Goal: Information Seeking & Learning: Check status

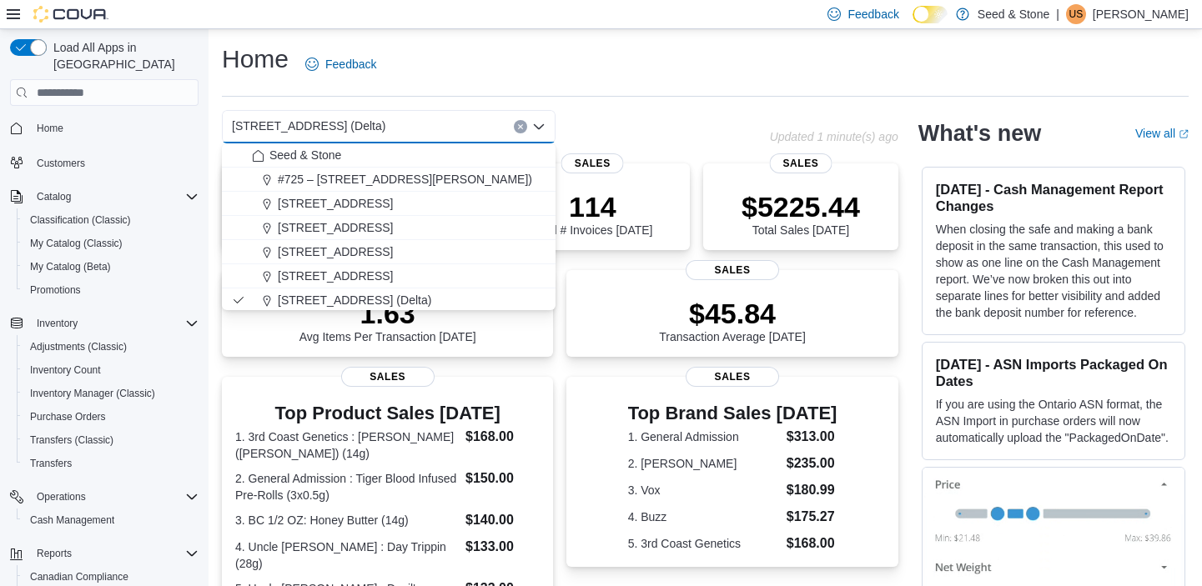
scroll to position [383, 0]
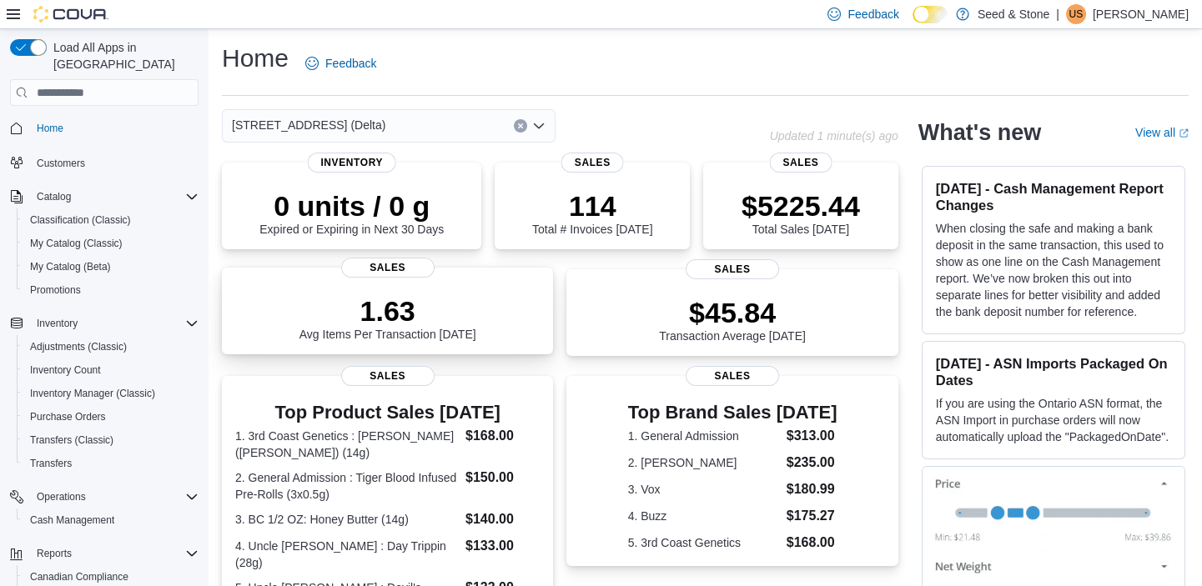
scroll to position [15, 0]
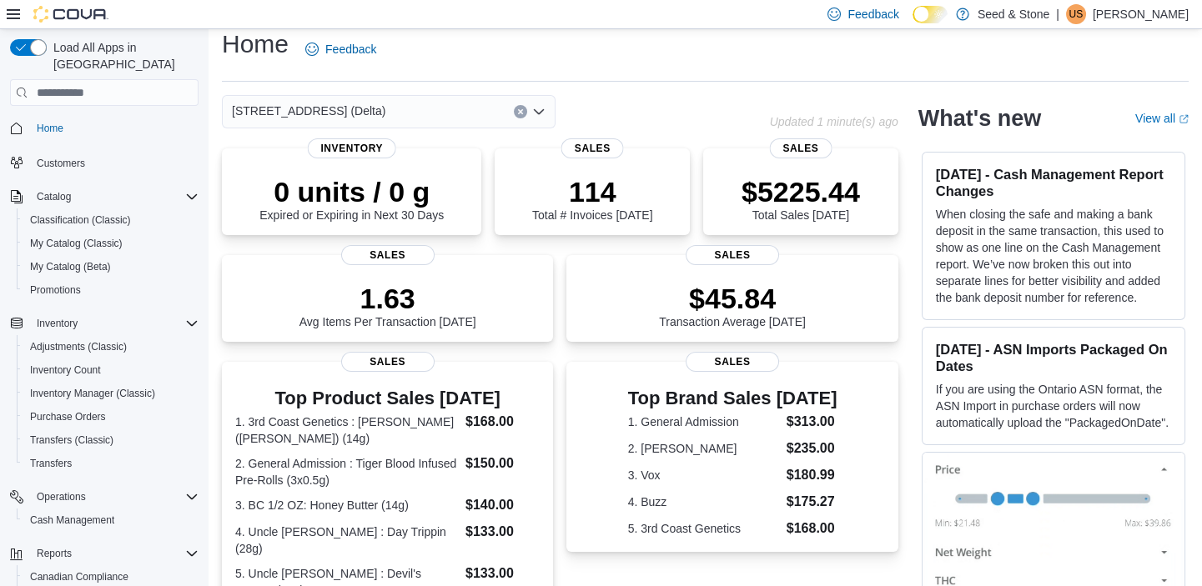
click at [309, 115] on span "[STREET_ADDRESS] (Delta)" at bounding box center [308, 111] width 153 height 20
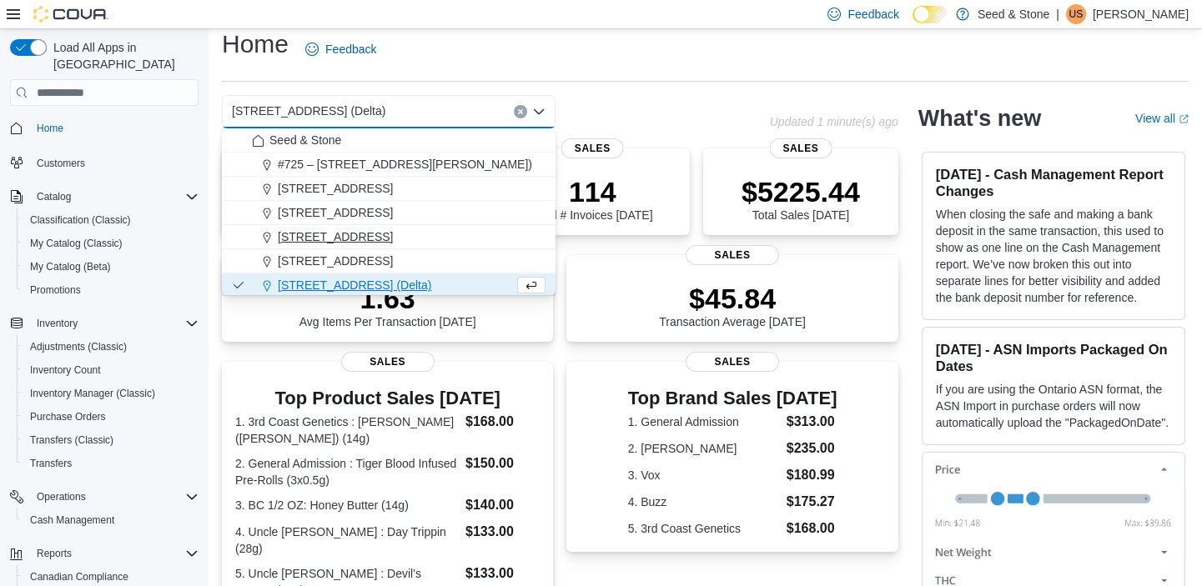
click at [269, 240] on icon "Choose from the following options" at bounding box center [266, 237] width 13 height 13
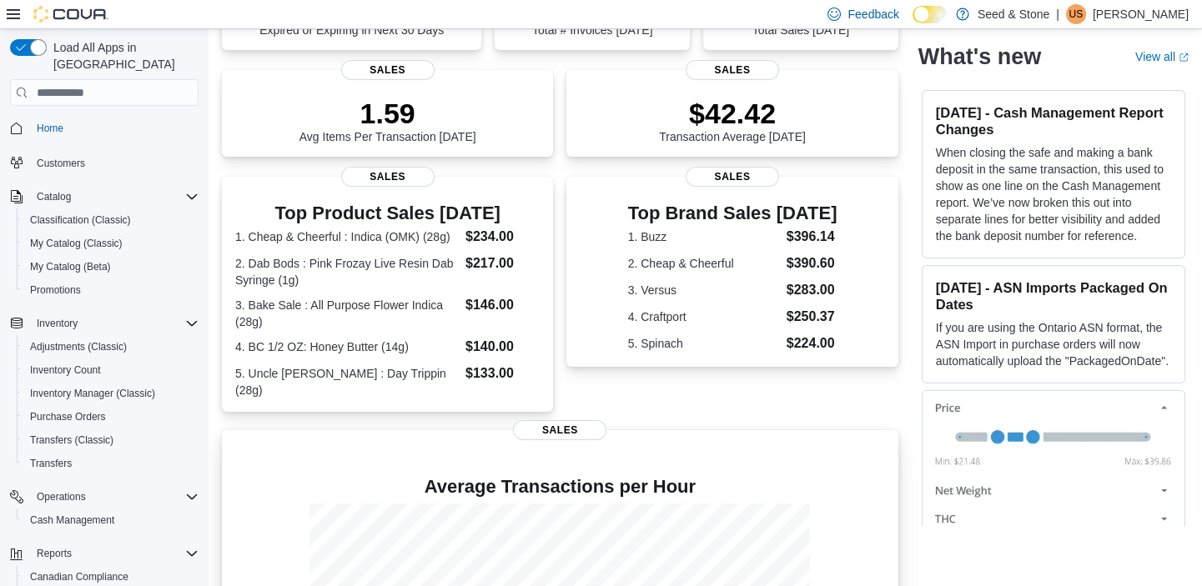
scroll to position [0, 0]
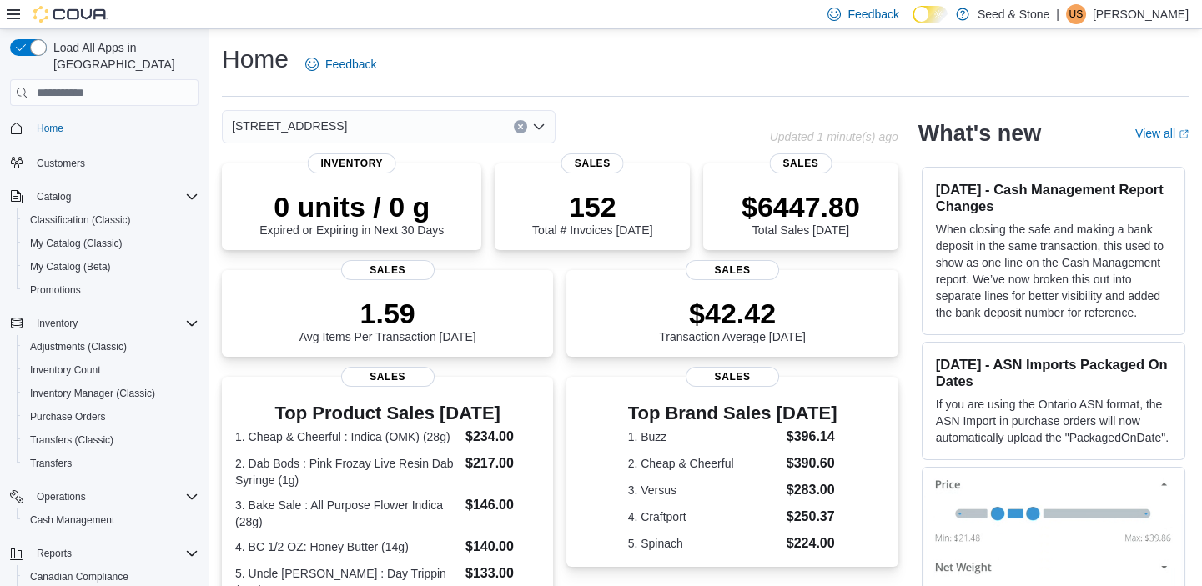
click at [474, 120] on div "[STREET_ADDRESS]" at bounding box center [389, 126] width 334 height 33
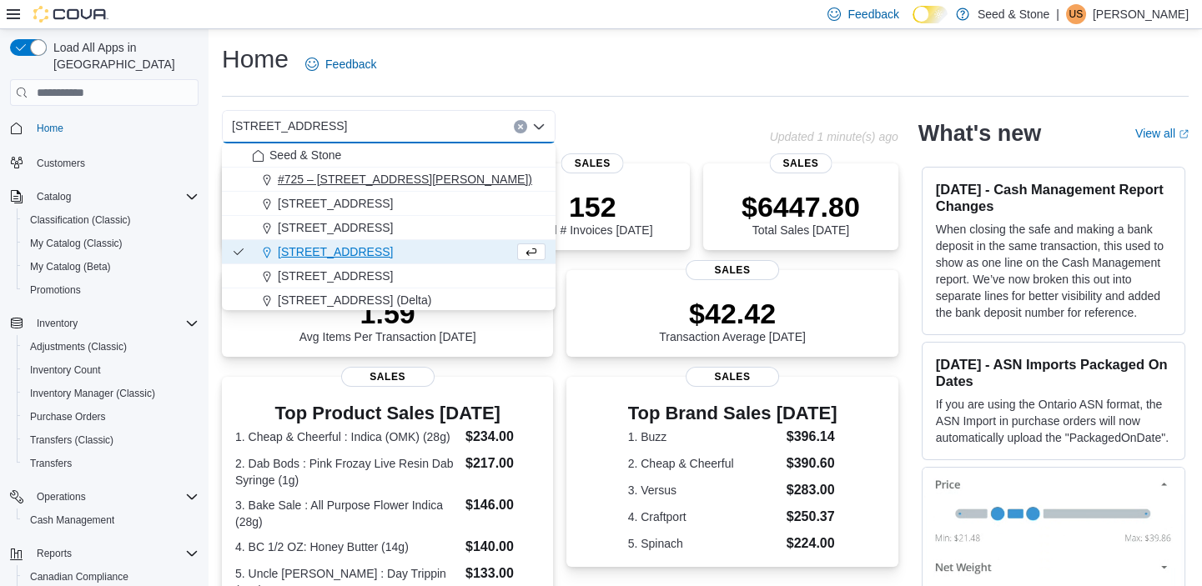
click at [382, 172] on span "#725 – [STREET_ADDRESS][PERSON_NAME])" at bounding box center [405, 179] width 254 height 17
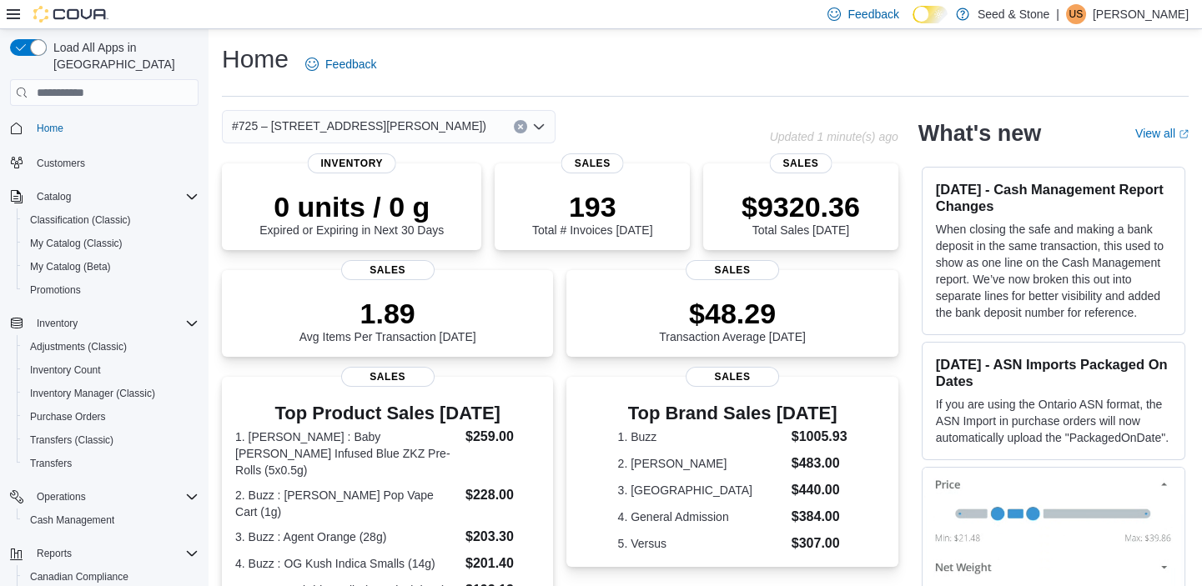
click at [427, 121] on span "#725 – [STREET_ADDRESS][PERSON_NAME])" at bounding box center [359, 126] width 254 height 20
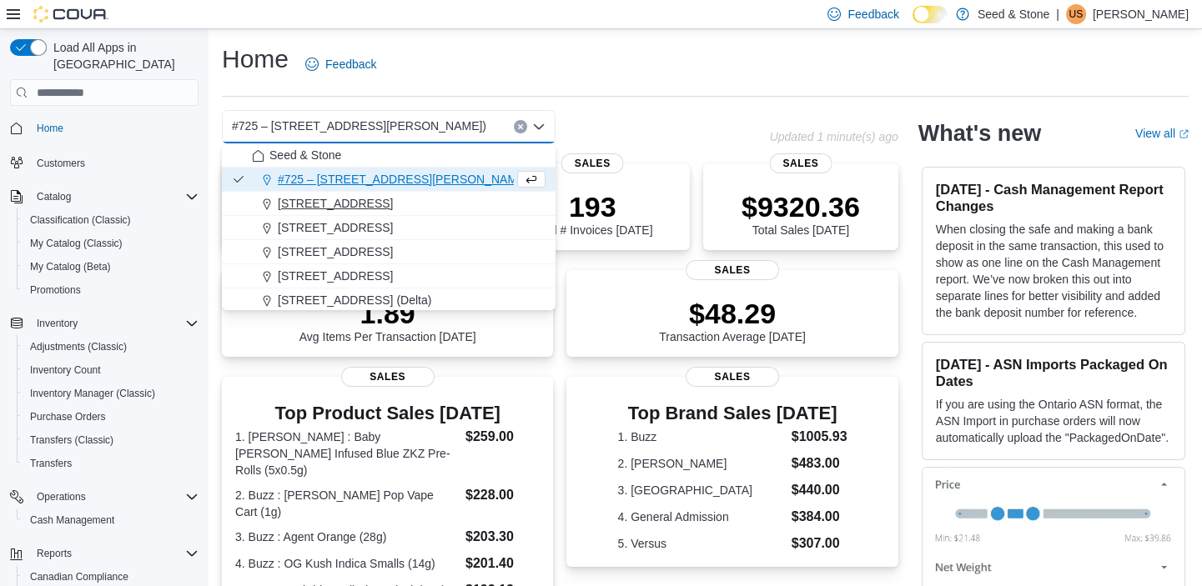
click at [367, 208] on span "[STREET_ADDRESS]" at bounding box center [335, 203] width 115 height 17
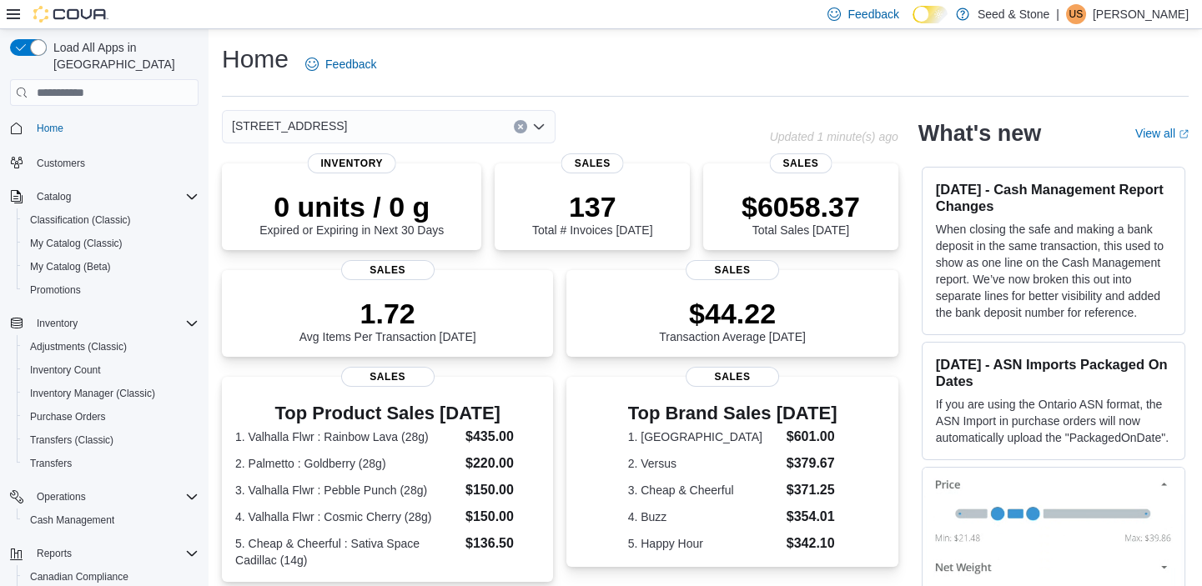
click at [394, 125] on div "[STREET_ADDRESS]" at bounding box center [389, 126] width 334 height 33
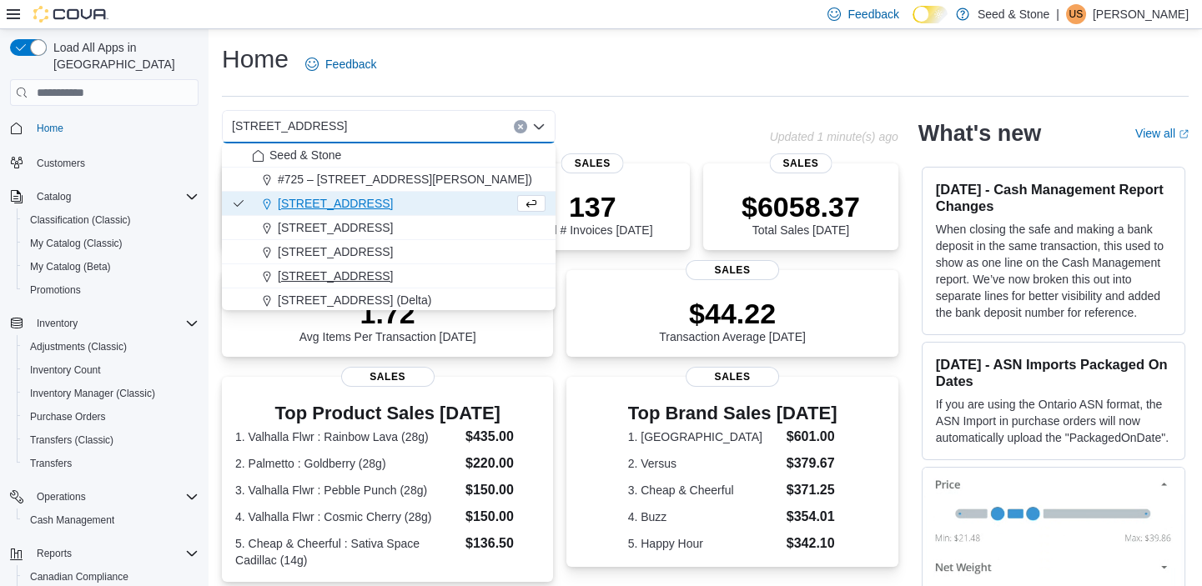
click at [334, 279] on span "[STREET_ADDRESS]" at bounding box center [335, 276] width 115 height 17
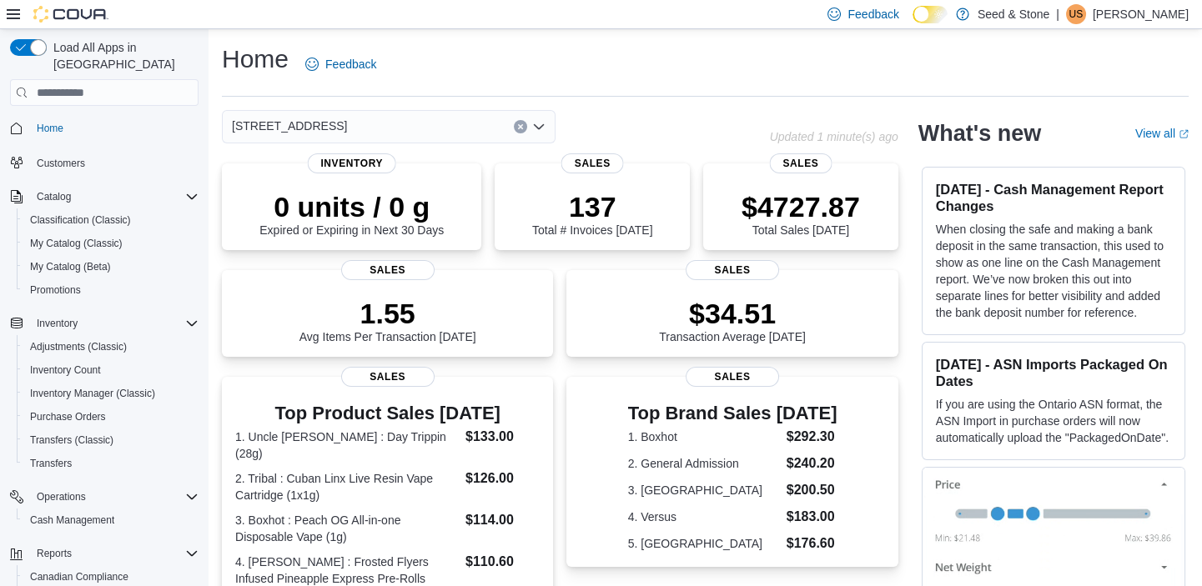
click at [347, 125] on span "[STREET_ADDRESS]" at bounding box center [289, 126] width 115 height 20
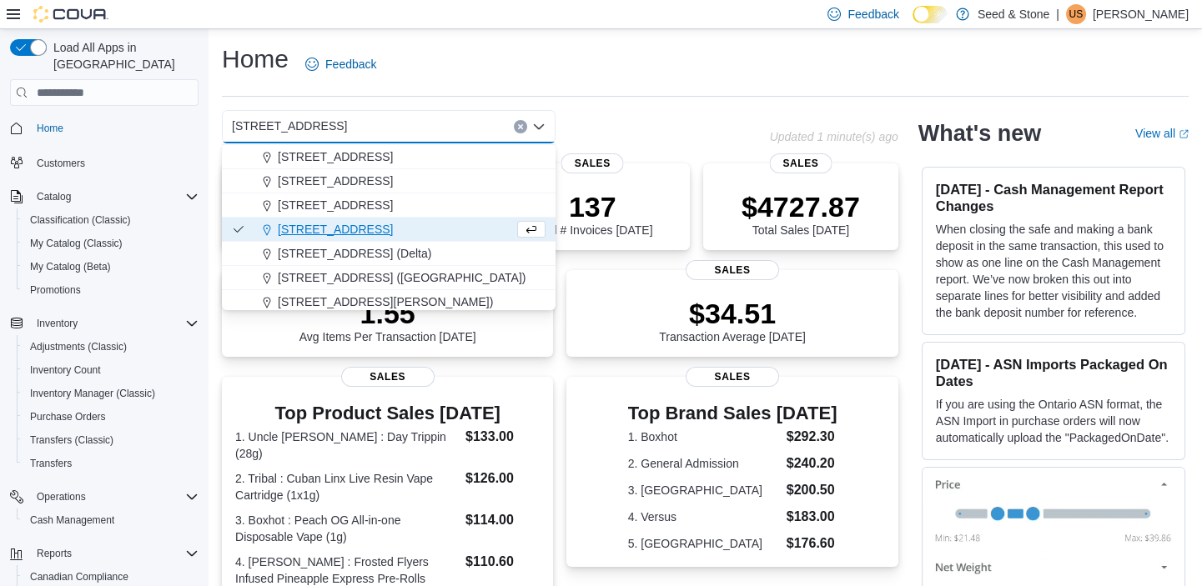
scroll to position [75, 0]
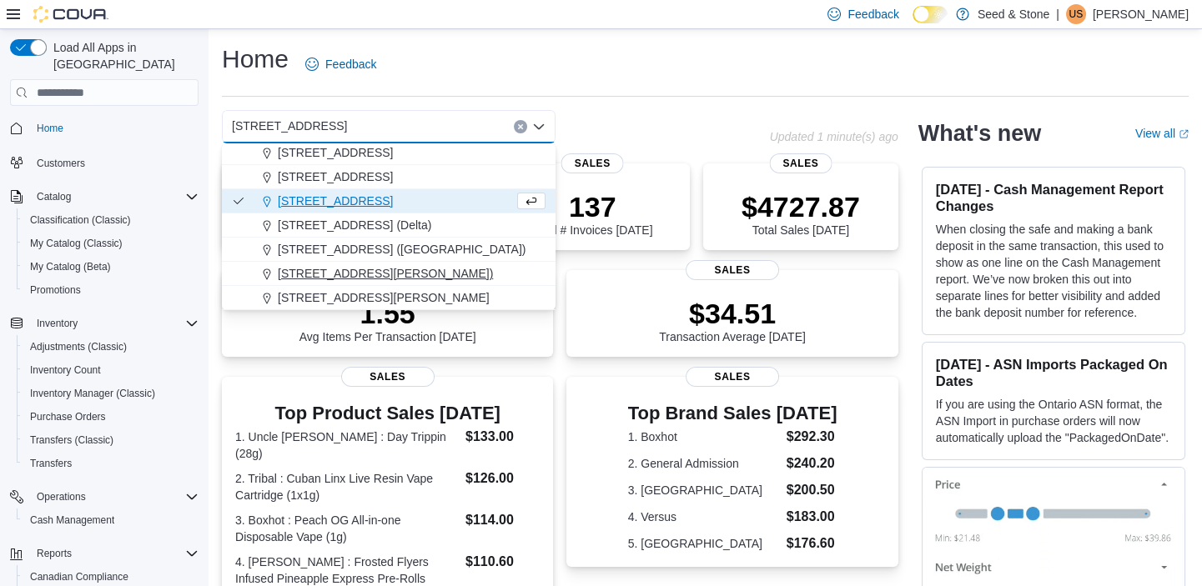
click at [384, 275] on span "[STREET_ADDRESS][PERSON_NAME])" at bounding box center [385, 273] width 215 height 17
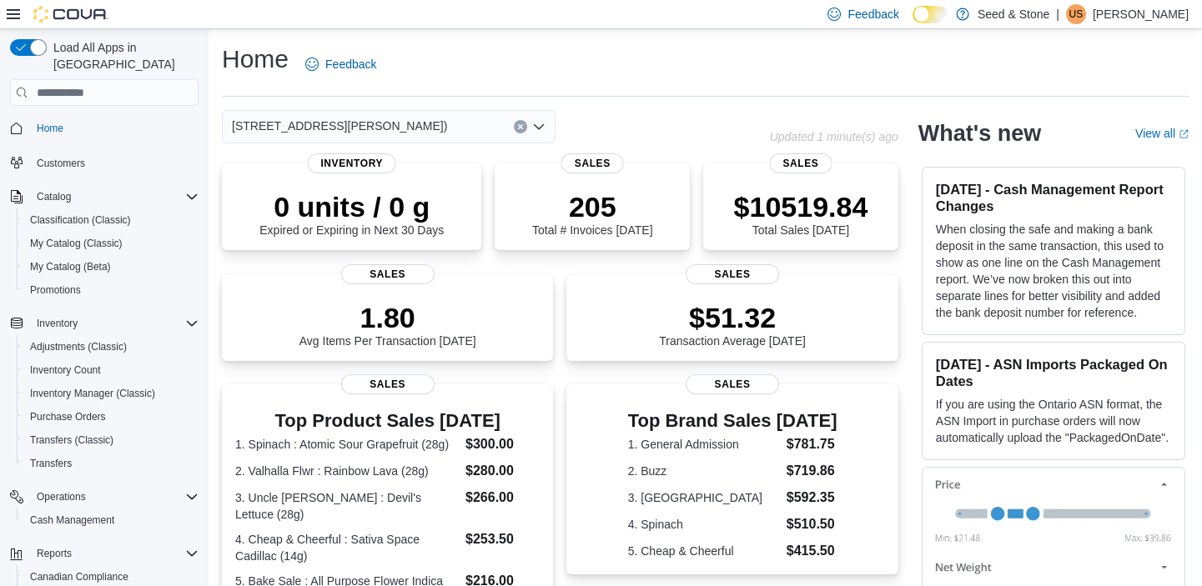
click at [374, 123] on span "[STREET_ADDRESS][PERSON_NAME])" at bounding box center [339, 126] width 215 height 20
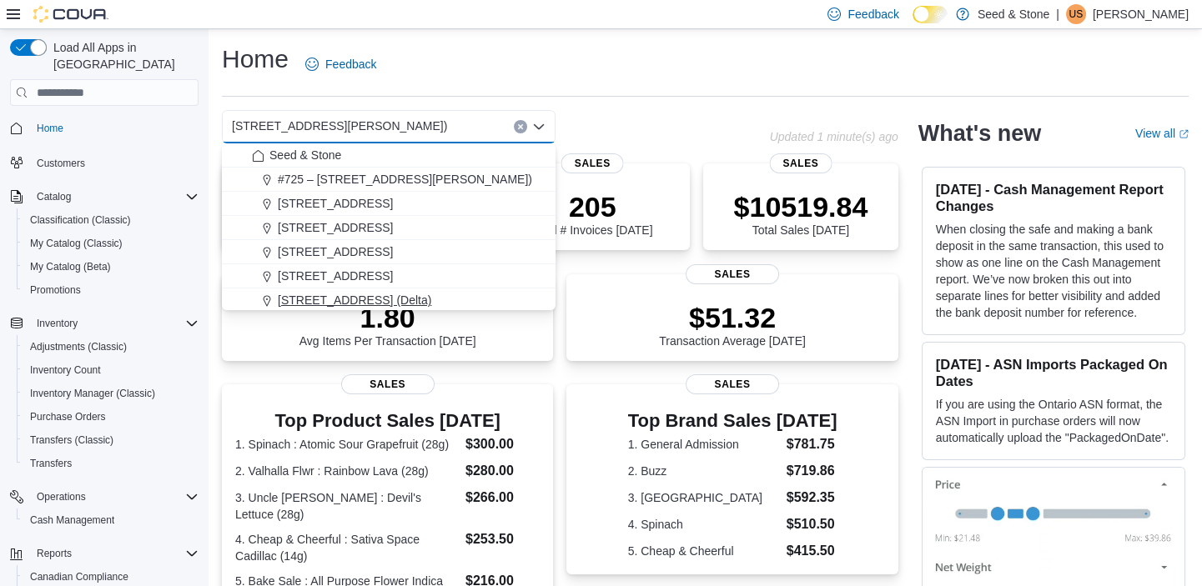
click at [334, 290] on button "[STREET_ADDRESS] (Delta)" at bounding box center [389, 301] width 334 height 24
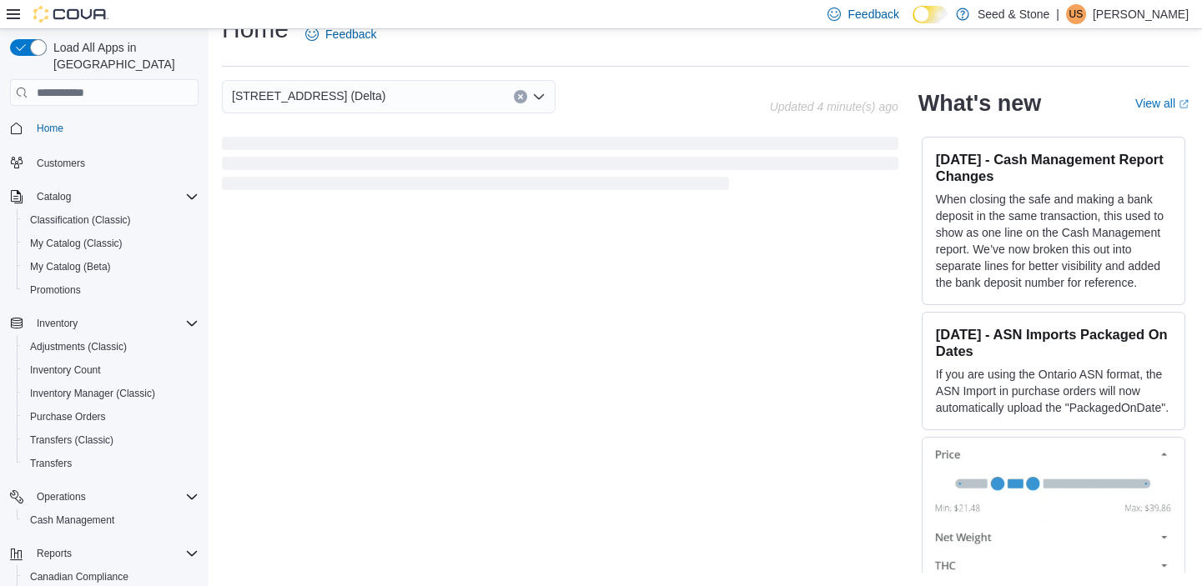
scroll to position [383, 0]
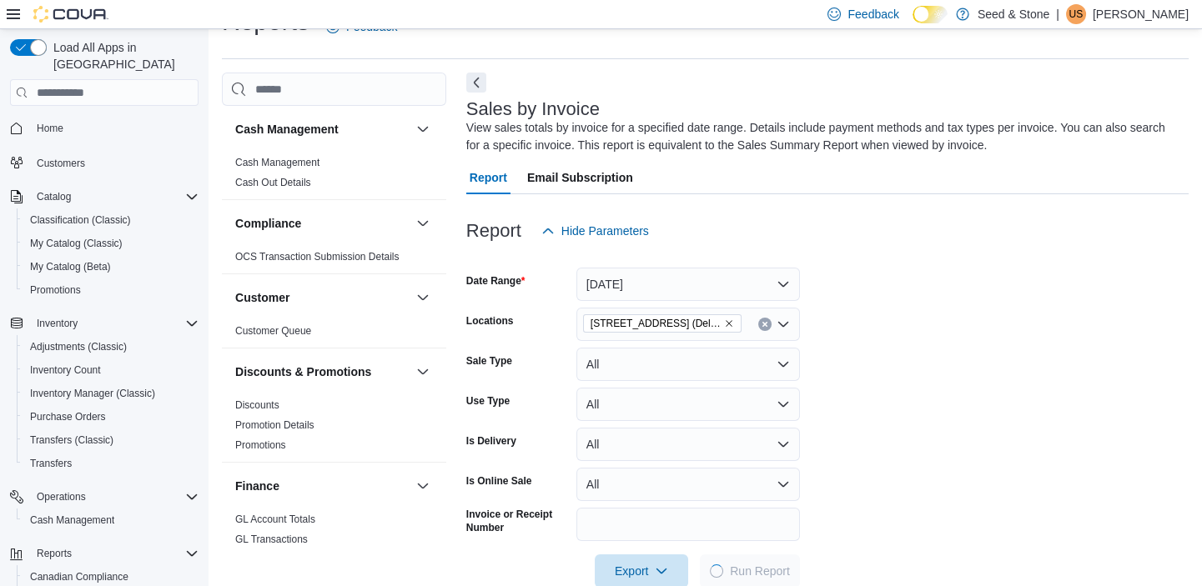
scroll to position [56, 0]
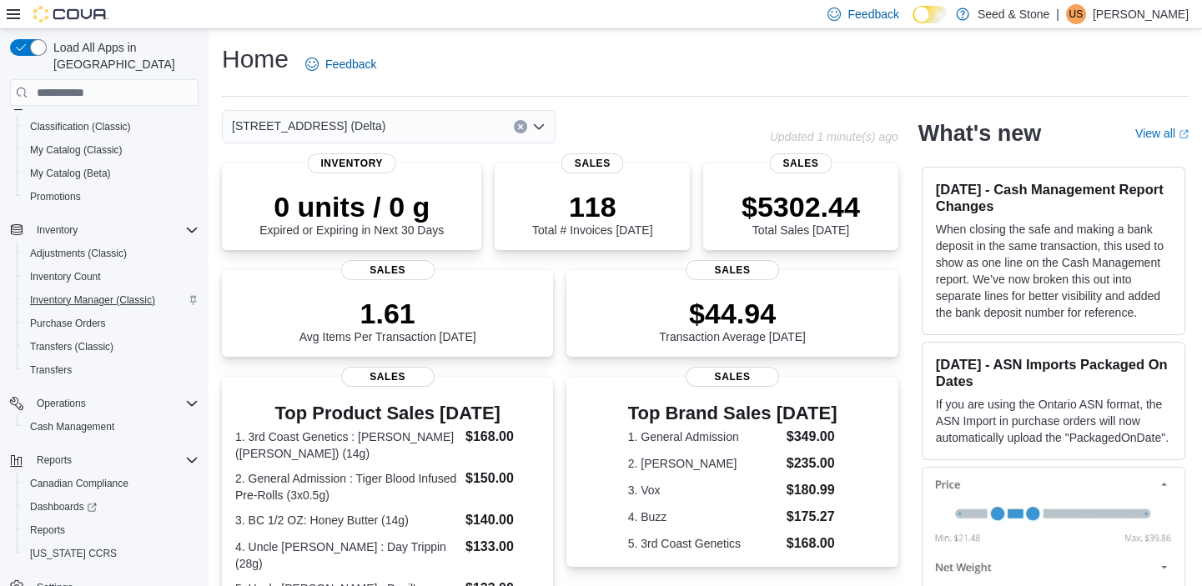
scroll to position [103, 0]
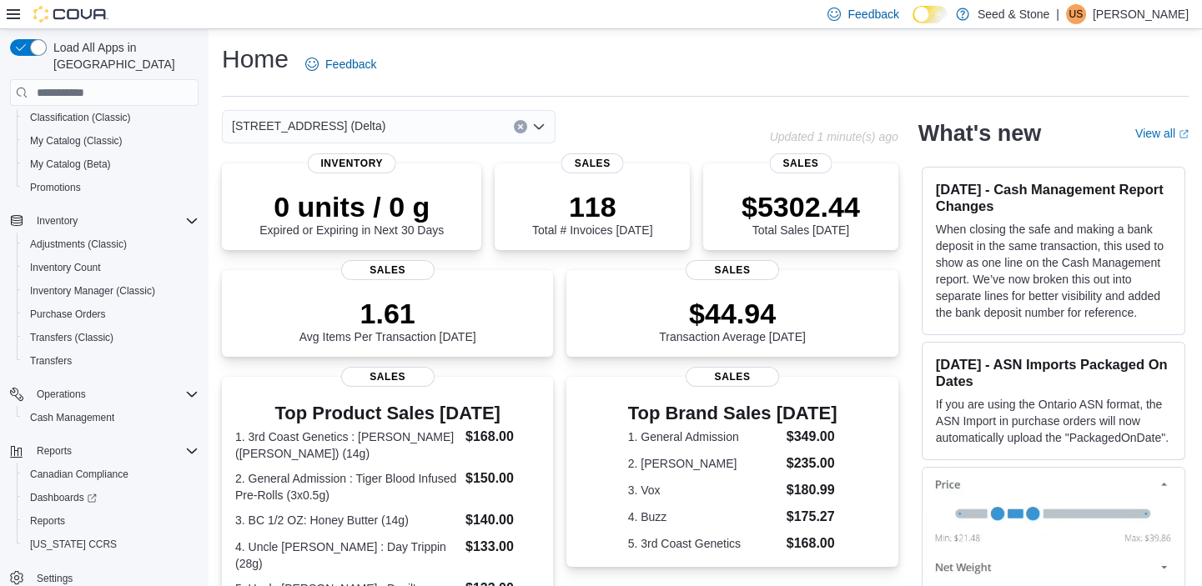
click at [324, 129] on span "[STREET_ADDRESS] (Delta)" at bounding box center [308, 126] width 153 height 20
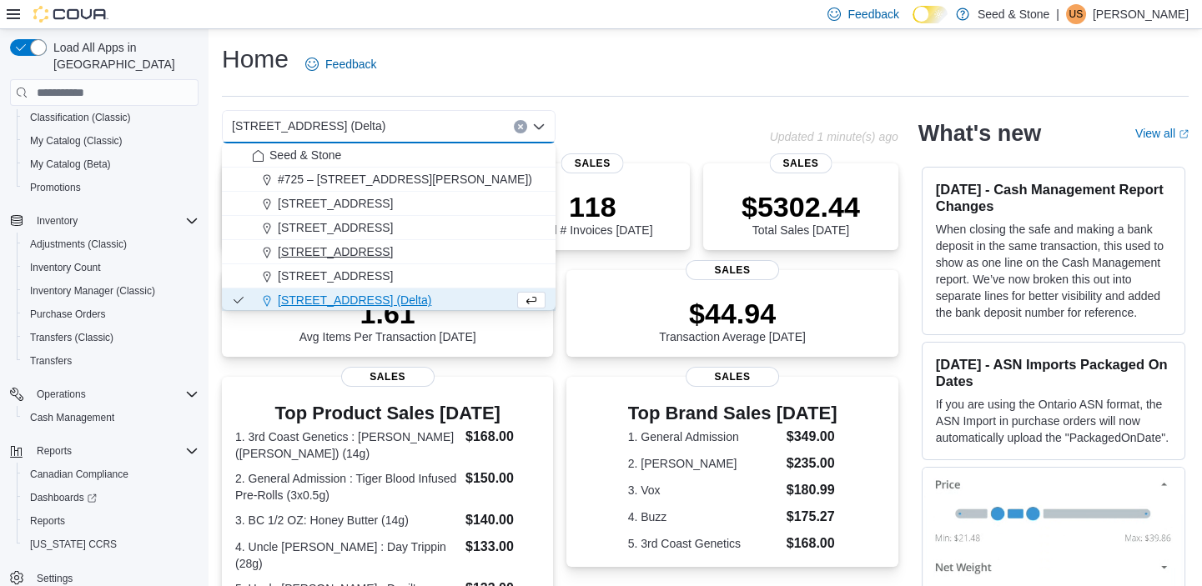
click at [310, 255] on span "[STREET_ADDRESS]" at bounding box center [335, 251] width 115 height 17
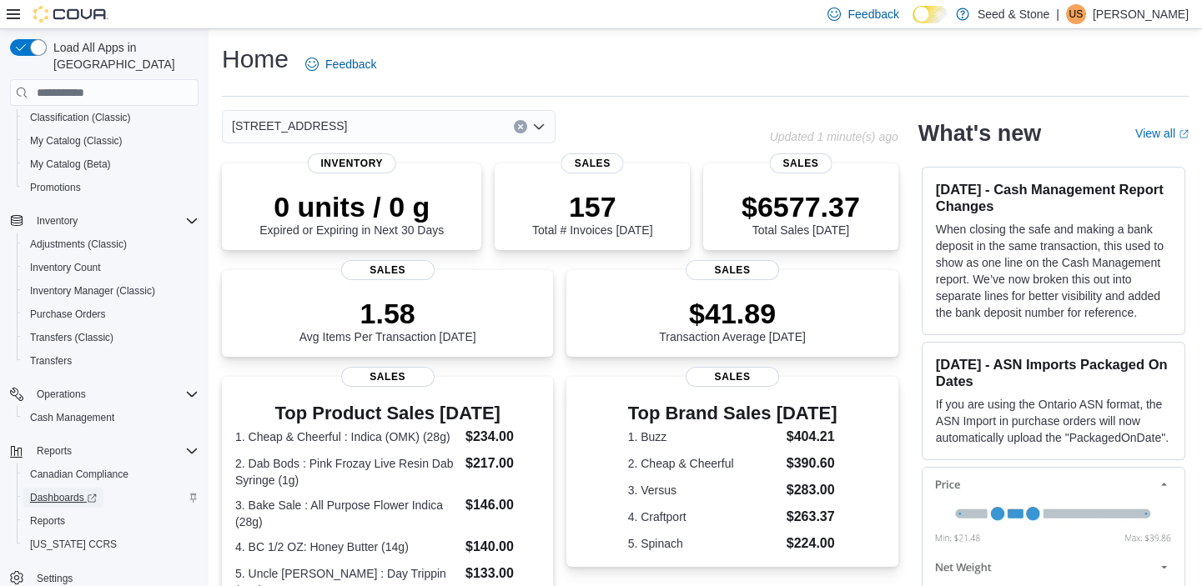
click at [83, 491] on span "Dashboards" at bounding box center [63, 497] width 67 height 13
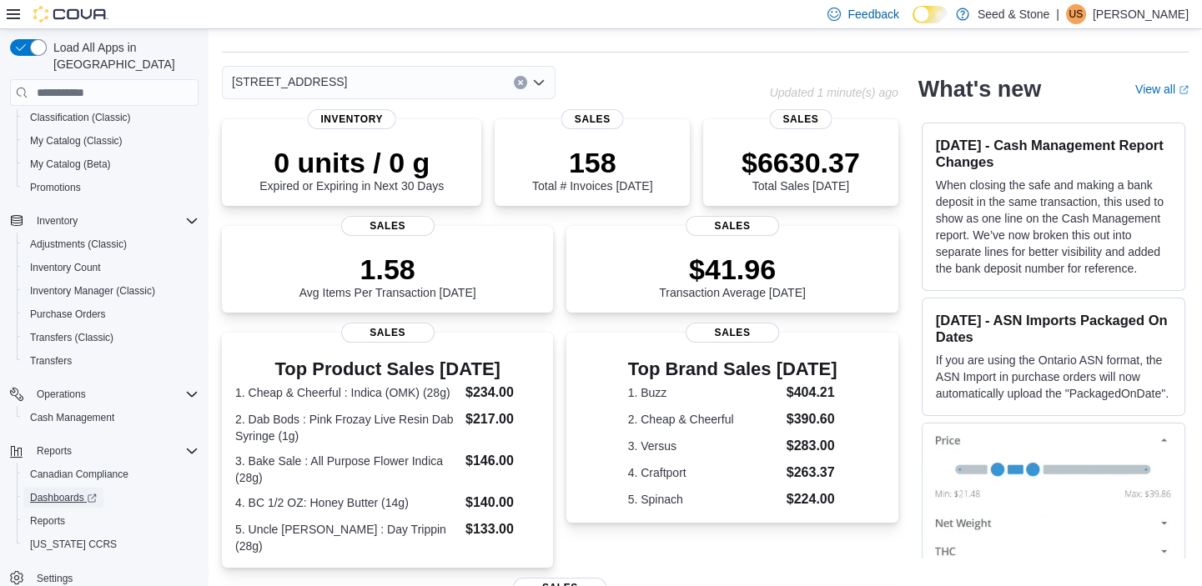
scroll to position [0, 0]
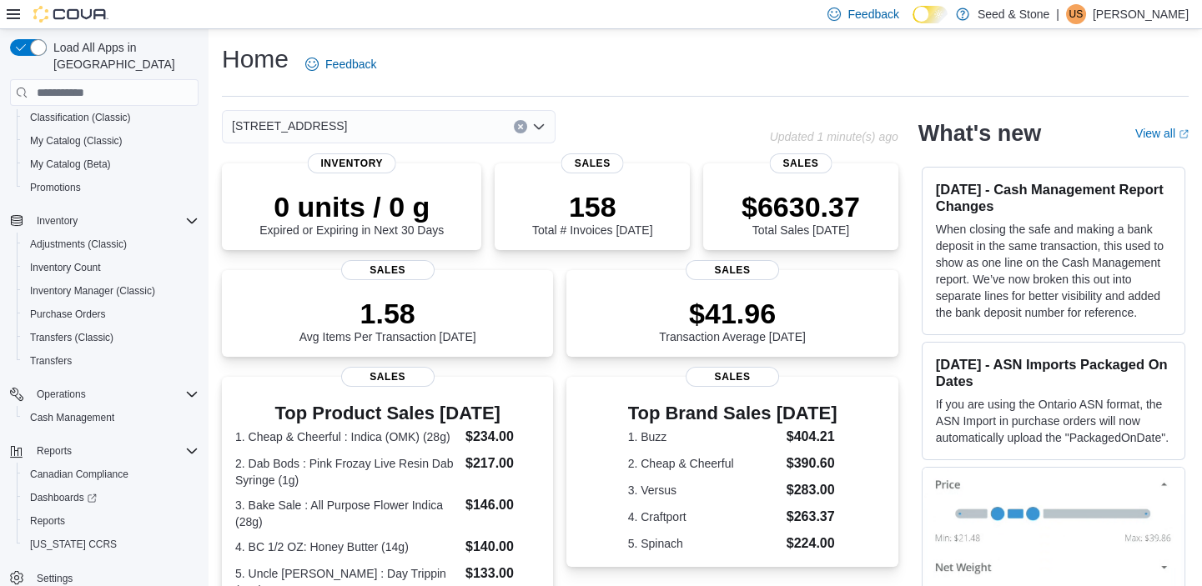
click at [432, 120] on div "[STREET_ADDRESS]" at bounding box center [389, 126] width 334 height 33
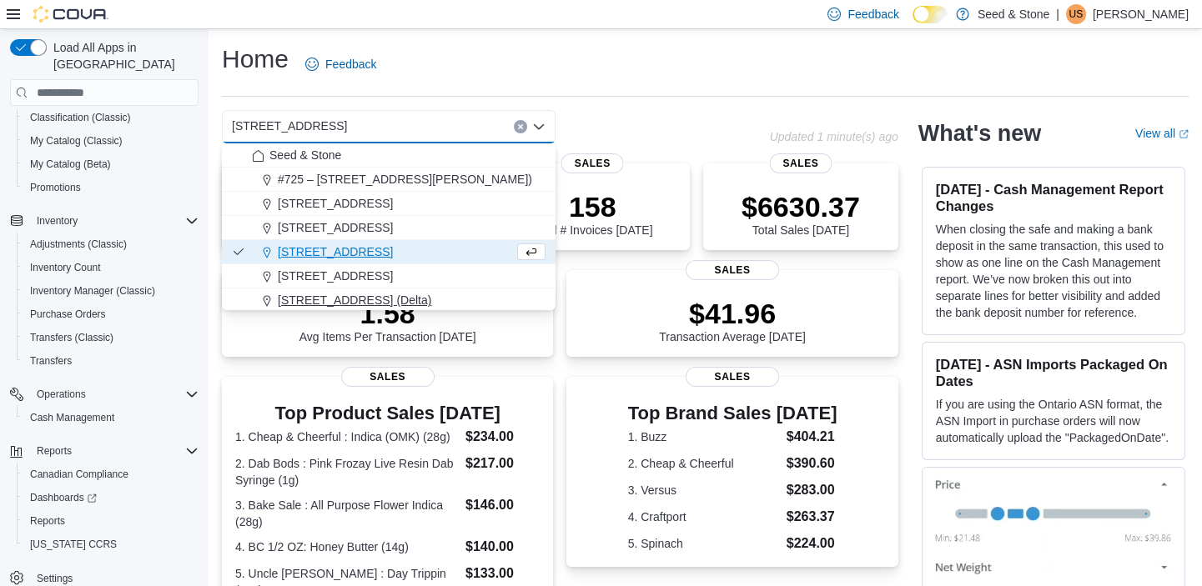
click at [298, 294] on span "[STREET_ADDRESS] (Delta)" at bounding box center [354, 300] width 153 height 17
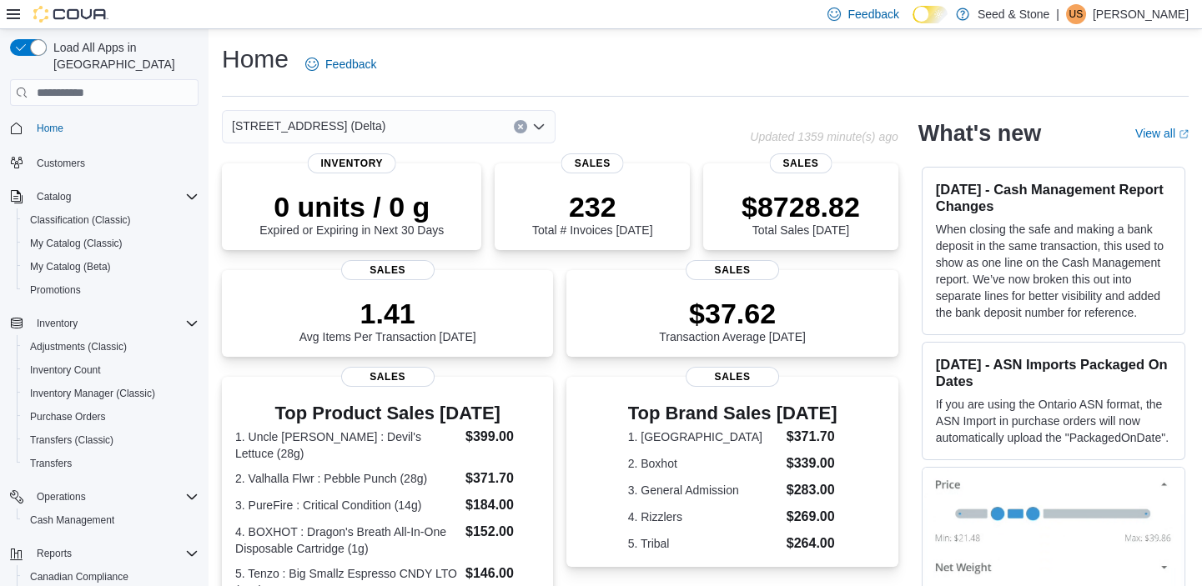
click at [350, 125] on div "[STREET_ADDRESS] (Delta)" at bounding box center [389, 126] width 334 height 33
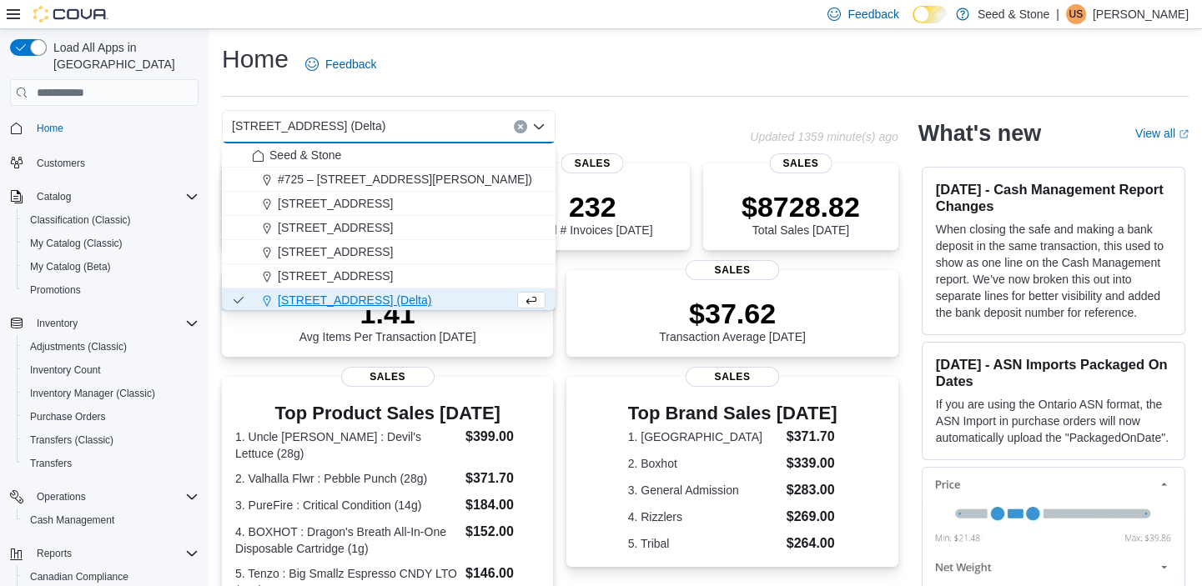
click at [357, 298] on span "[STREET_ADDRESS] (Delta)" at bounding box center [354, 300] width 153 height 17
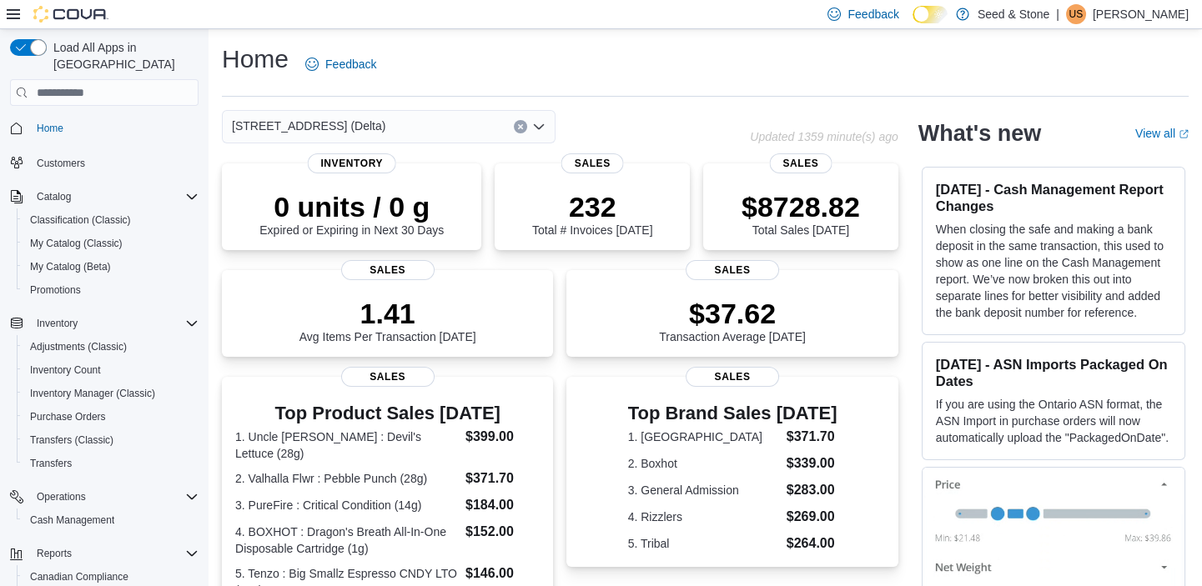
click at [399, 128] on div "[STREET_ADDRESS] (Delta)" at bounding box center [389, 126] width 334 height 33
